Goal: Navigation & Orientation: Understand site structure

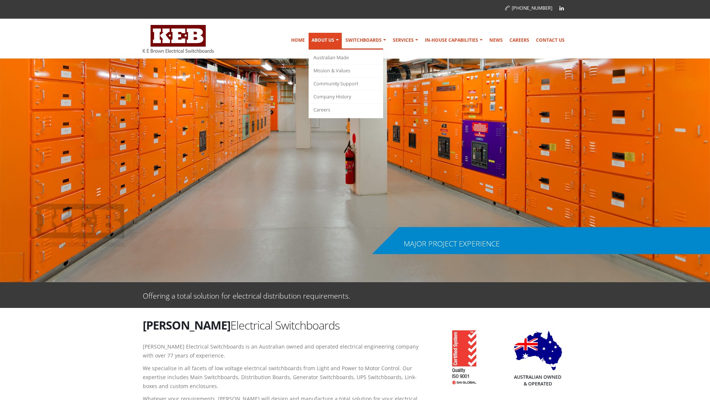
click at [332, 37] on link "About Us" at bounding box center [325, 41] width 33 height 17
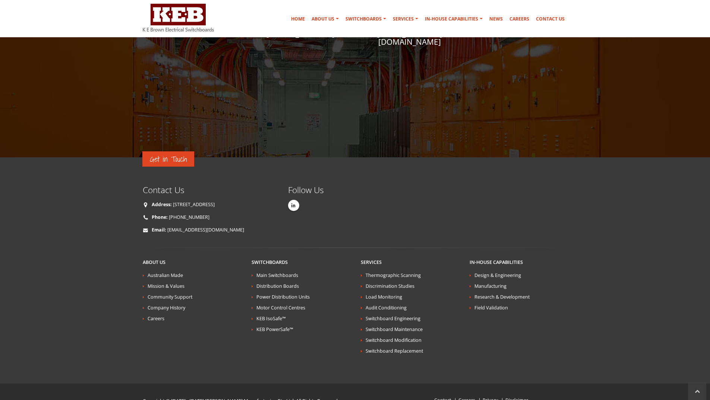
scroll to position [1231, 0]
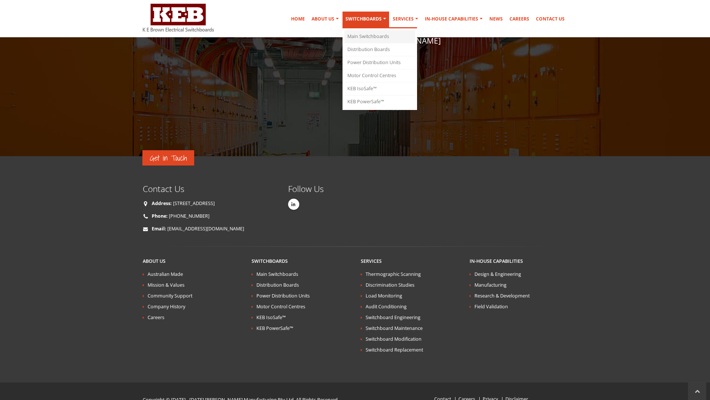
click at [379, 33] on link "Main Switchboards" at bounding box center [379, 36] width 71 height 13
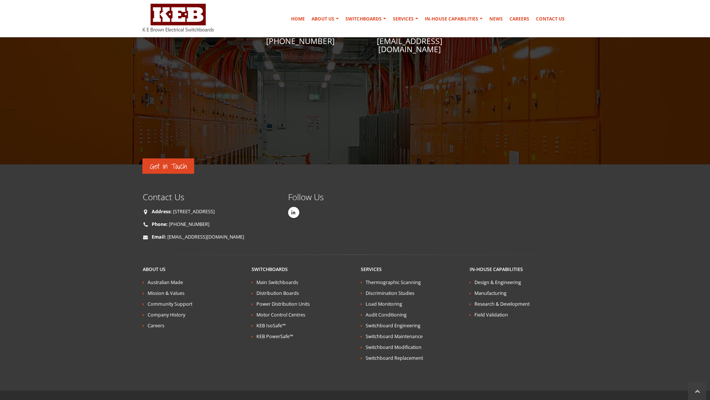
scroll to position [1666, 0]
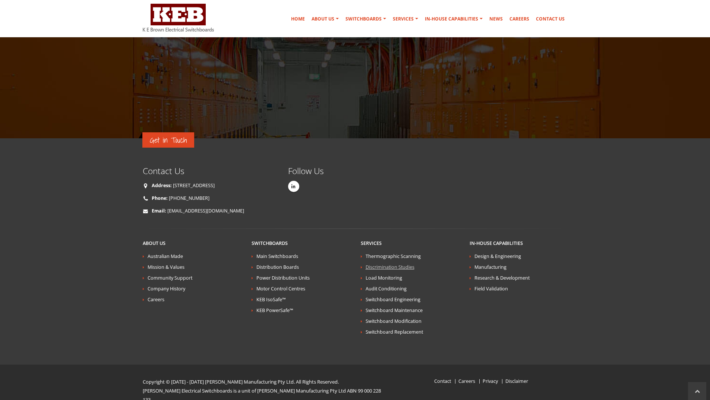
click at [389, 264] on link "Discrimination Studies" at bounding box center [390, 267] width 49 height 6
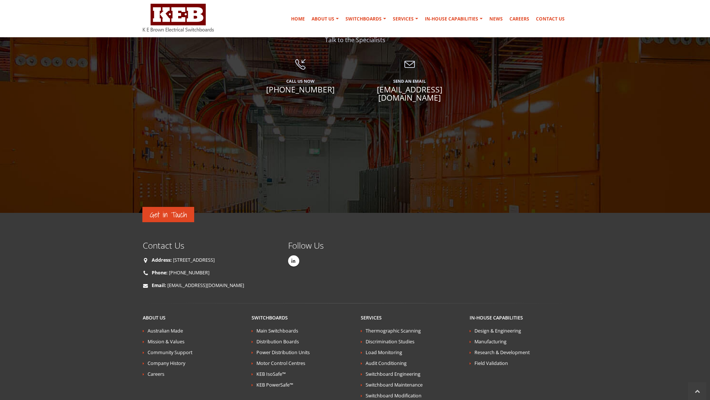
scroll to position [2321, 0]
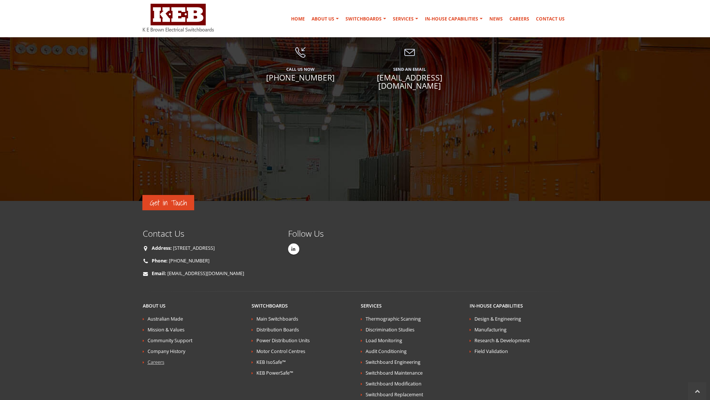
click at [161, 359] on link "Careers" at bounding box center [156, 362] width 17 height 6
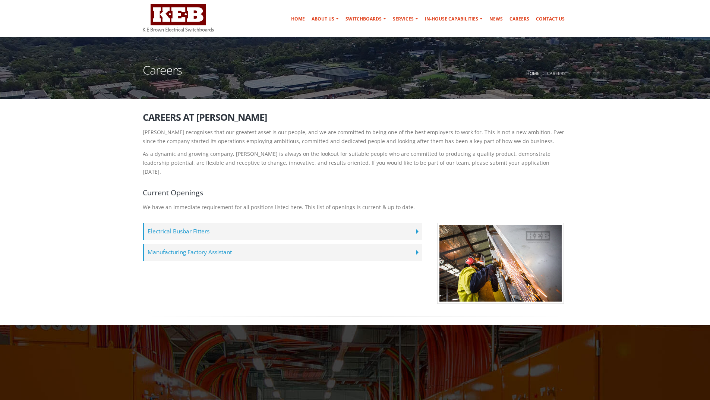
scroll to position [75, 0]
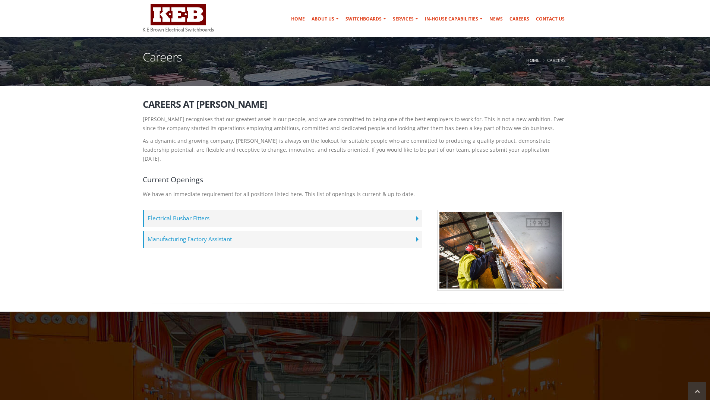
click at [414, 231] on label "Manufacturing Factory Assistant" at bounding box center [283, 239] width 280 height 17
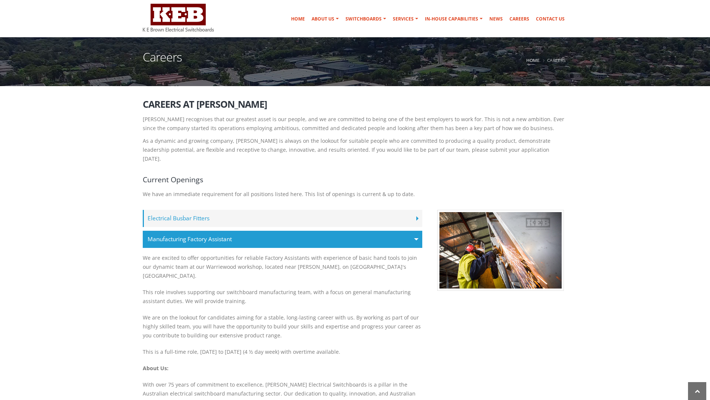
click at [410, 211] on label "Electrical Busbar Fitters" at bounding box center [283, 218] width 280 height 17
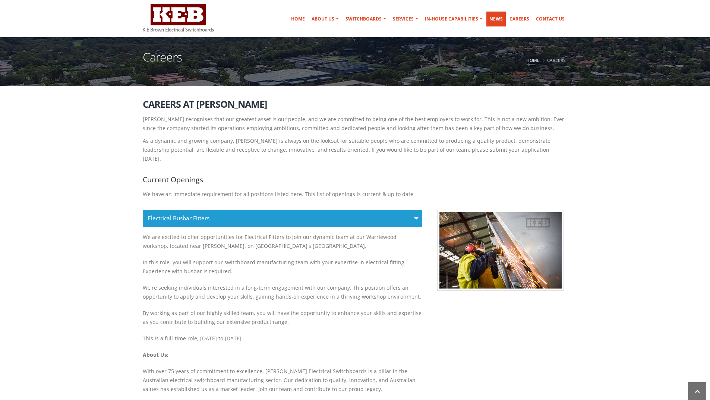
click at [496, 17] on link "News" at bounding box center [495, 19] width 19 height 15
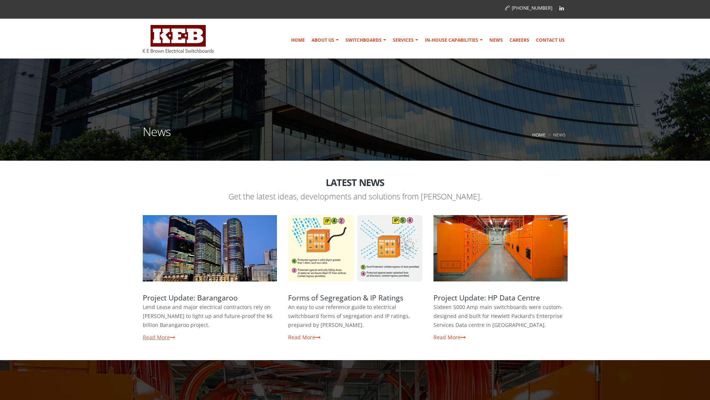
click at [170, 335] on link "Read More" at bounding box center [159, 337] width 32 height 7
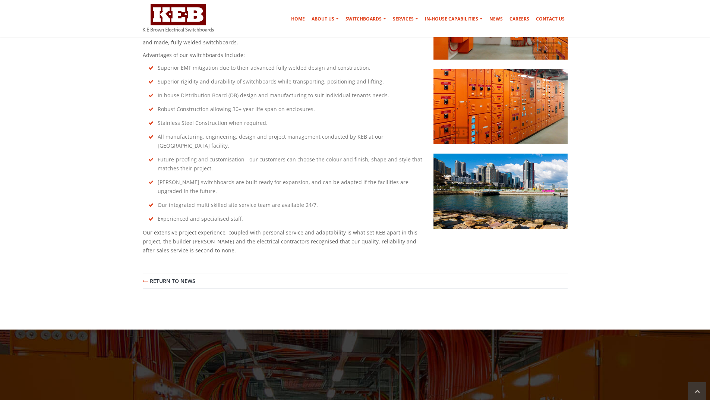
scroll to position [559, 0]
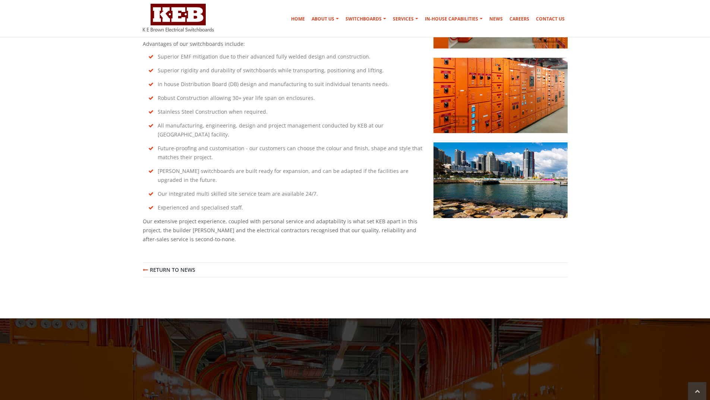
click at [174, 266] on link "Return to News" at bounding box center [169, 270] width 53 height 8
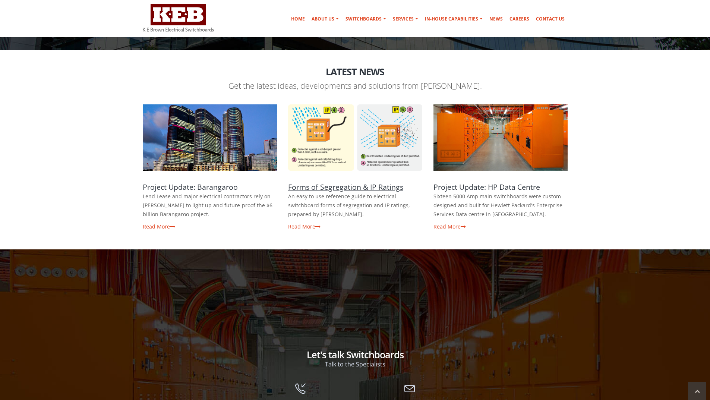
scroll to position [112, 0]
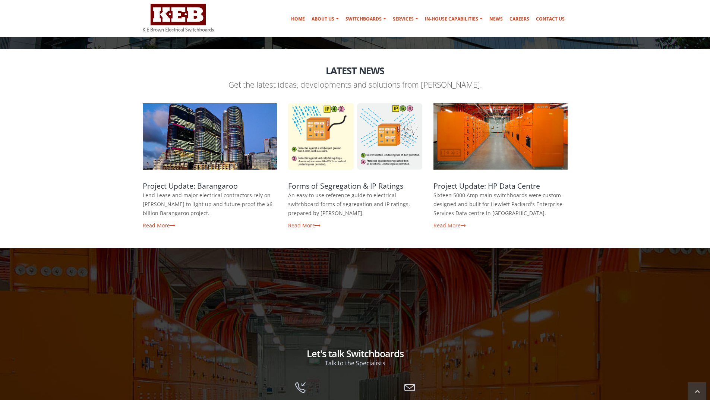
click at [449, 224] on link "Read More" at bounding box center [449, 225] width 32 height 7
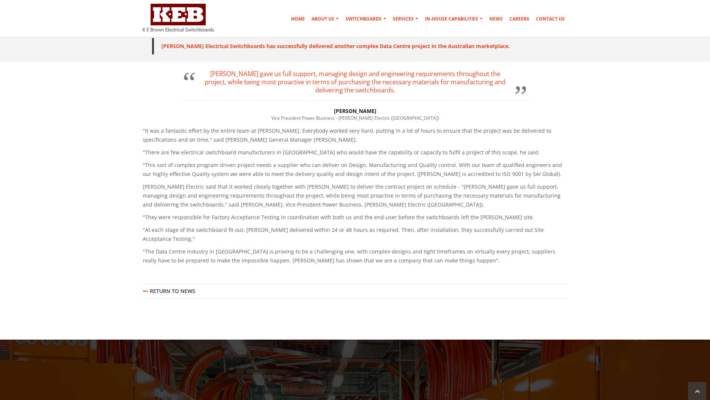
scroll to position [410, 0]
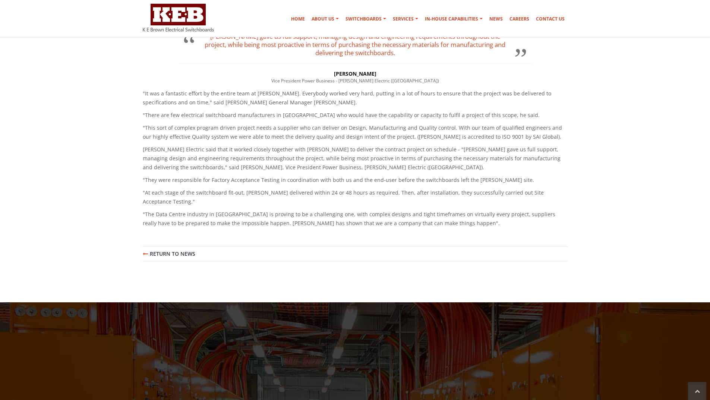
click at [162, 250] on link "Return to News" at bounding box center [169, 254] width 53 height 8
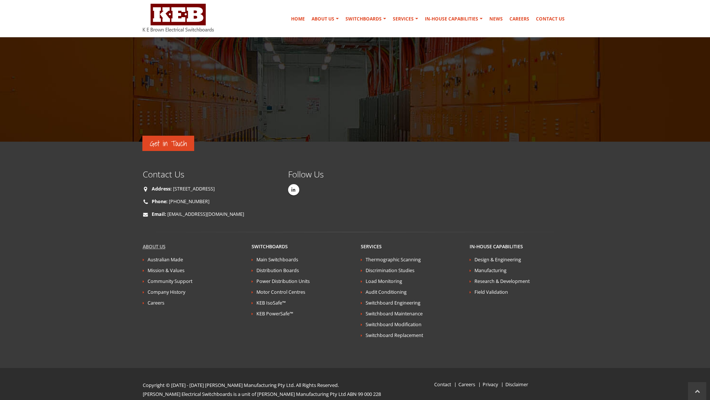
scroll to position [509, 0]
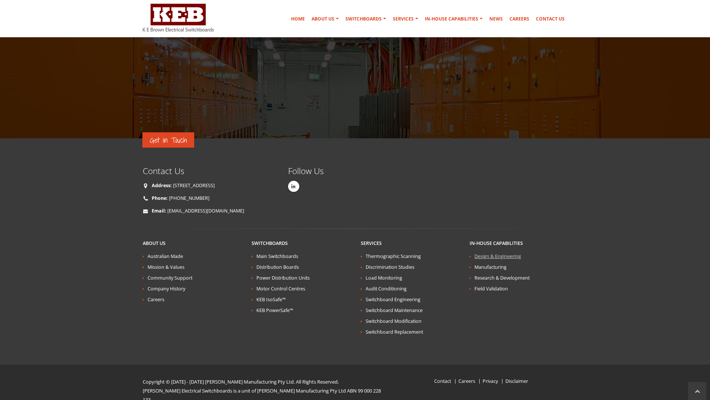
click at [486, 253] on link "Design & Engineering" at bounding box center [497, 256] width 47 height 6
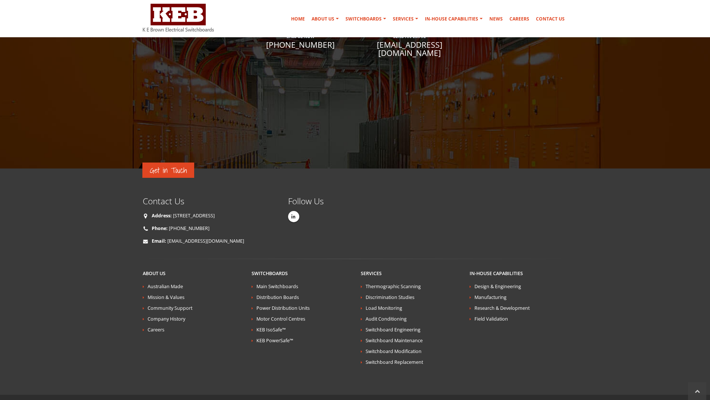
scroll to position [1304, 0]
click at [297, 304] on link "Power Distribution Units" at bounding box center [282, 307] width 53 height 6
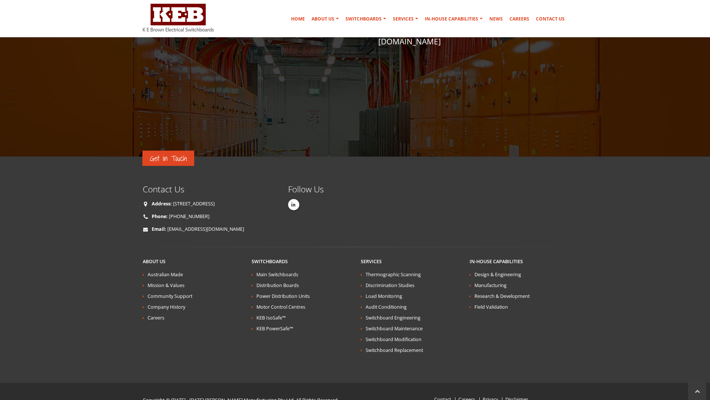
scroll to position [1666, 0]
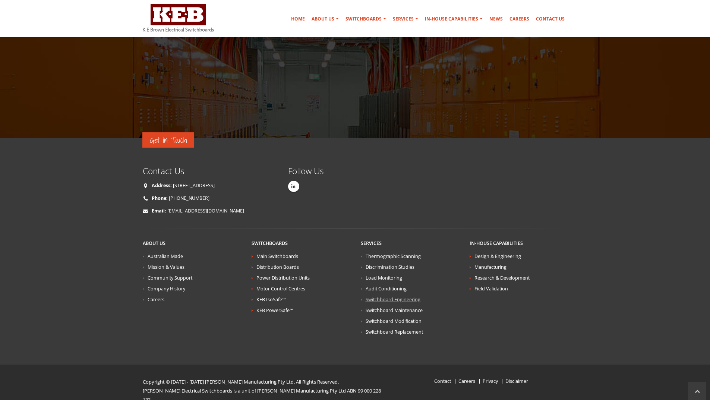
click at [379, 296] on link "Switchboard Engineering" at bounding box center [393, 299] width 55 height 6
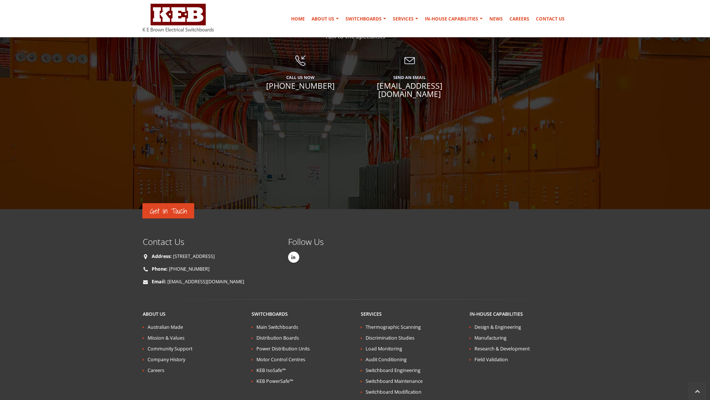
scroll to position [2321, 0]
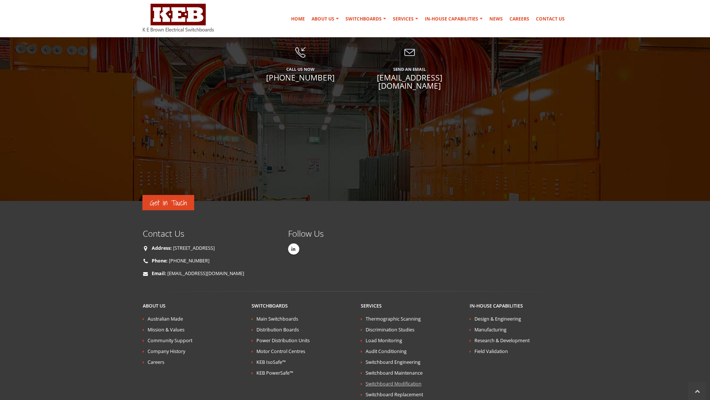
click at [391, 381] on link "Switchboard Modification" at bounding box center [394, 384] width 56 height 6
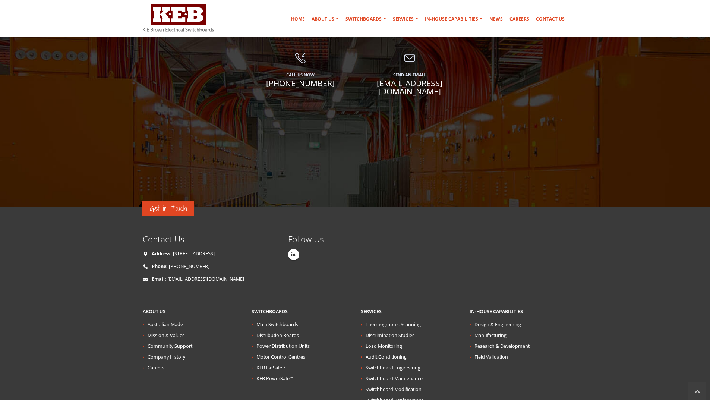
scroll to position [2321, 0]
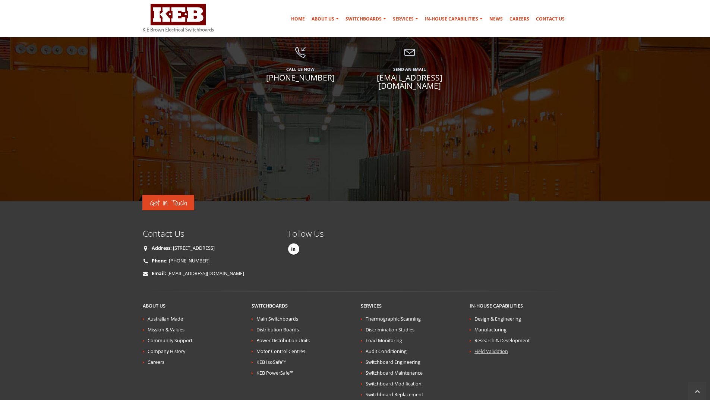
click at [490, 348] on link "Field Validation" at bounding box center [491, 351] width 34 height 6
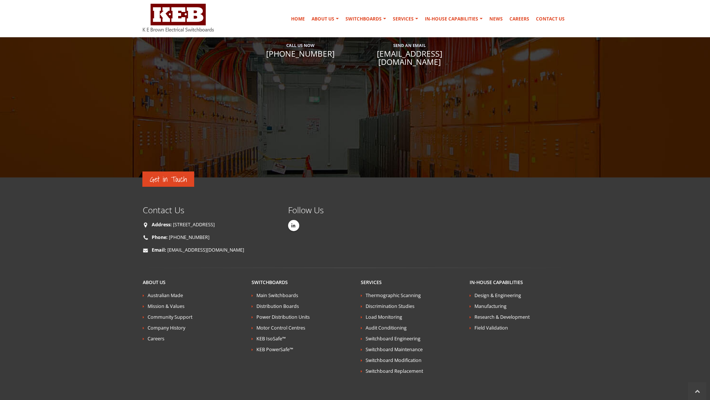
scroll to position [1314, 0]
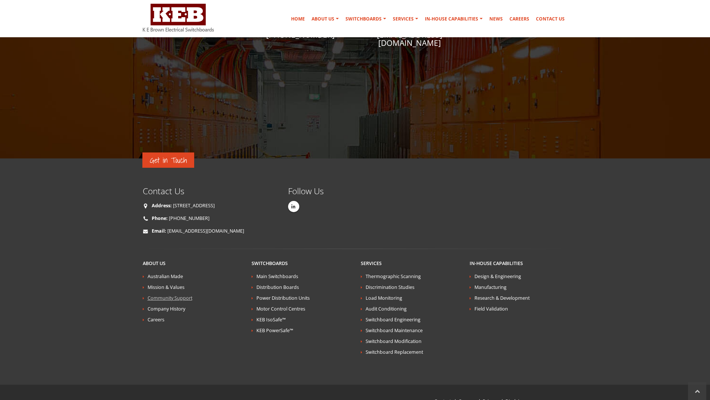
click at [167, 295] on link "Community Support" at bounding box center [170, 298] width 45 height 6
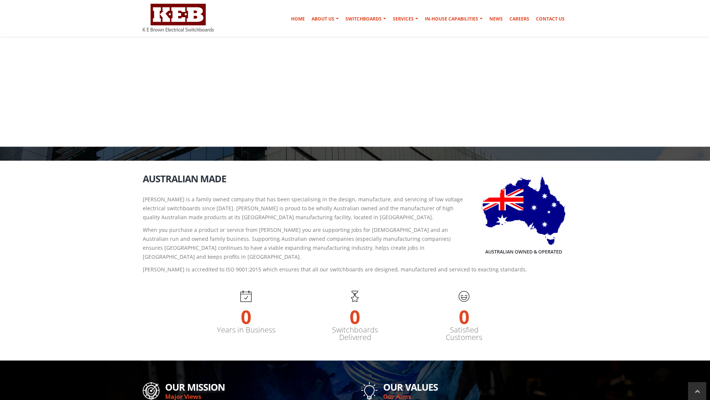
scroll to position [394, 0]
